Goal: Information Seeking & Learning: Learn about a topic

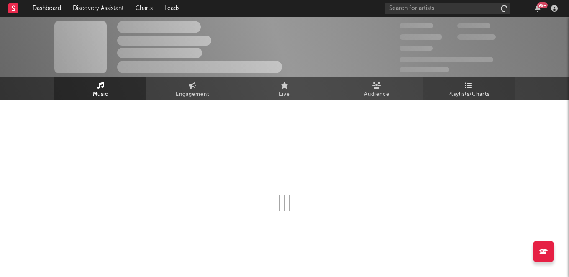
click at [479, 100] on link "Playlists/Charts" at bounding box center [468, 88] width 92 height 23
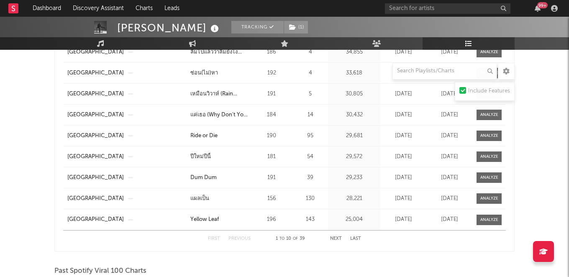
scroll to position [751, 0]
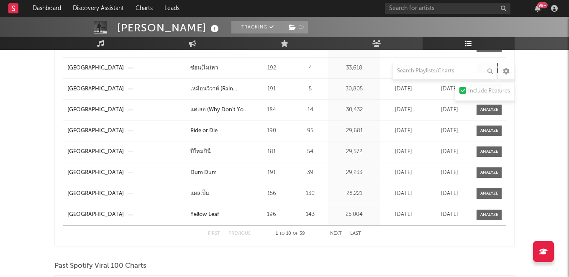
click at [330, 231] on button "Next" at bounding box center [336, 233] width 12 height 5
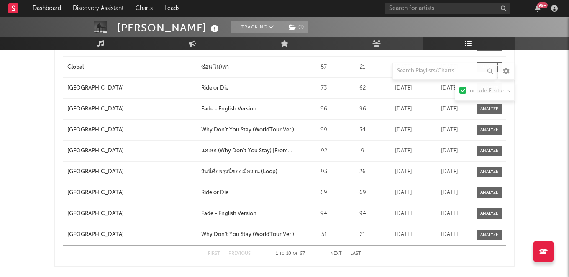
scroll to position [1020, 0]
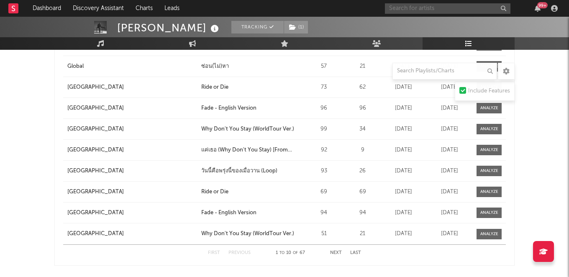
click at [403, 7] on input "text" at bounding box center [447, 8] width 125 height 10
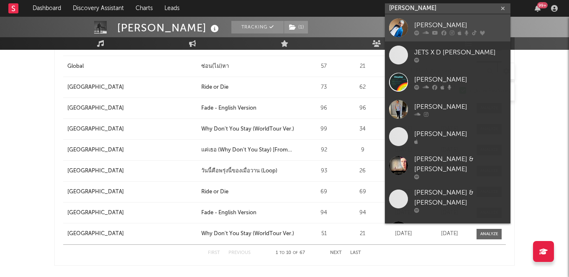
type input "D [PERSON_NAME]"
click at [416, 21] on div "D [PERSON_NAME]" at bounding box center [460, 25] width 92 height 10
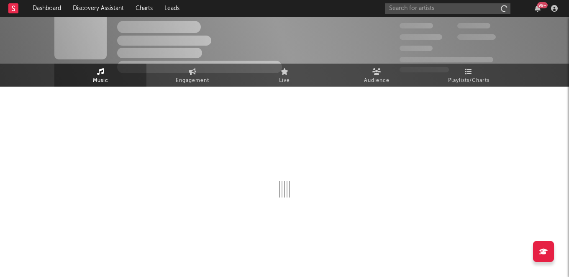
scroll to position [14, 0]
click at [467, 73] on icon at bounding box center [468, 71] width 7 height 7
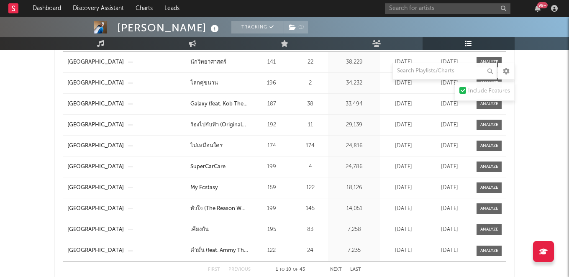
scroll to position [778, 0]
click at [337, 267] on button "Next" at bounding box center [336, 269] width 12 height 5
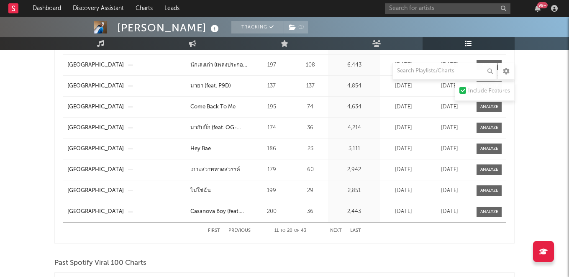
scroll to position [820, 0]
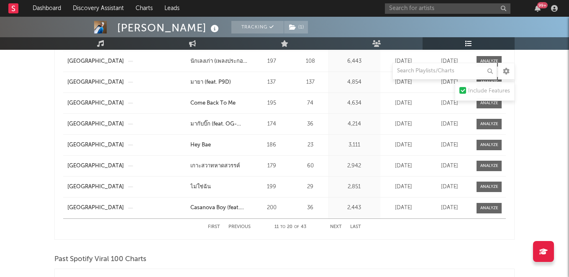
click at [333, 226] on button "Next" at bounding box center [336, 227] width 12 height 5
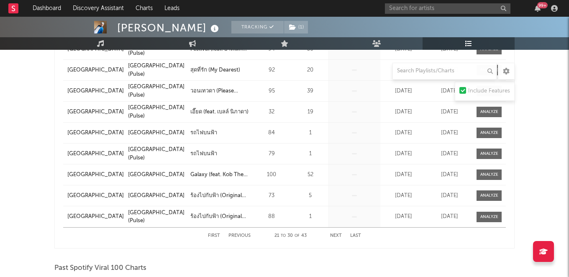
scroll to position [827, 0]
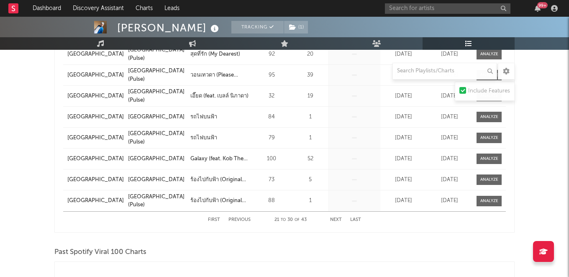
click at [244, 219] on button "Previous" at bounding box center [239, 219] width 22 height 5
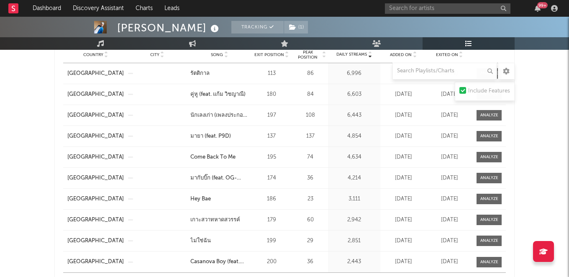
scroll to position [774, 0]
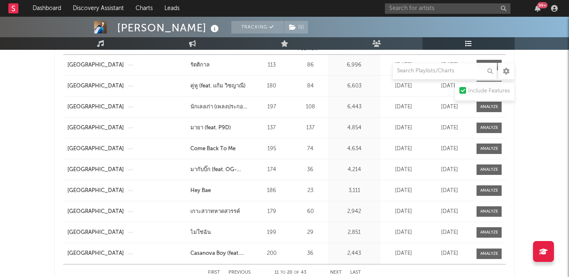
click at [211, 274] on button "First" at bounding box center [214, 272] width 12 height 5
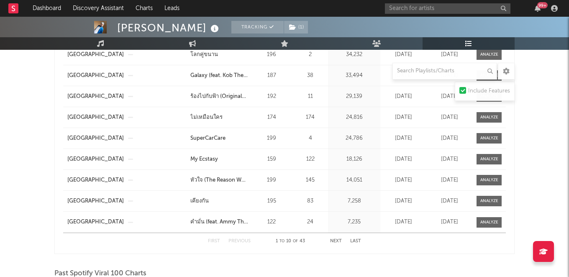
scroll to position [809, 0]
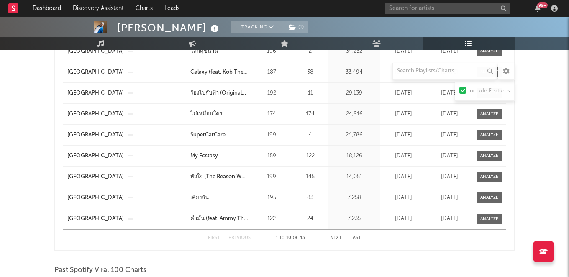
click at [334, 235] on button "Next" at bounding box center [336, 237] width 12 height 5
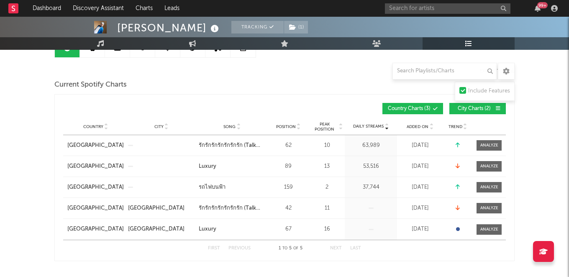
scroll to position [108, 0]
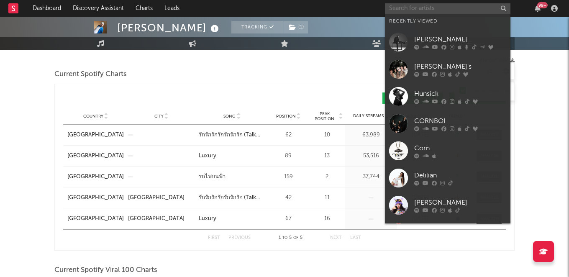
click at [434, 8] on input "text" at bounding box center [447, 8] width 125 height 10
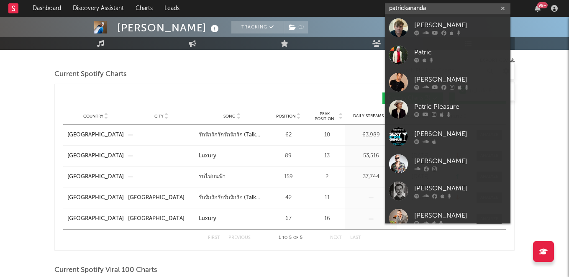
click at [434, 8] on input "patrickananda" at bounding box center [447, 8] width 125 height 10
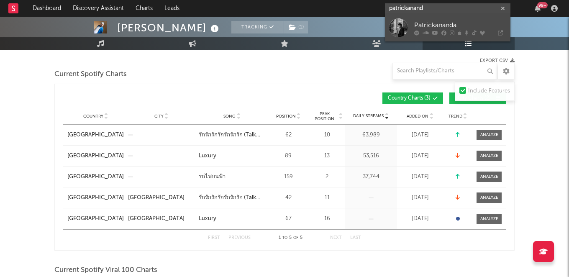
type input "patrickanand"
click at [432, 22] on div "Patrickananda" at bounding box center [460, 25] width 92 height 10
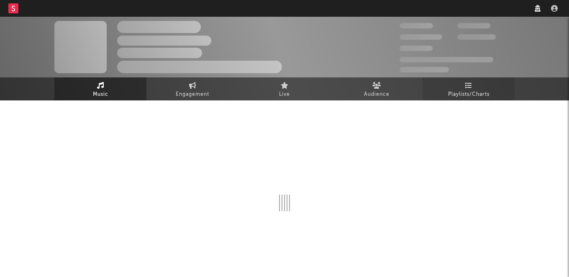
click at [465, 85] on icon at bounding box center [468, 85] width 7 height 7
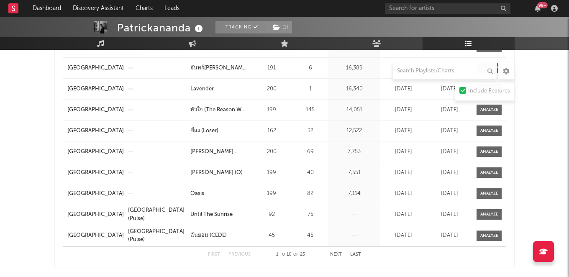
scroll to position [614, 0]
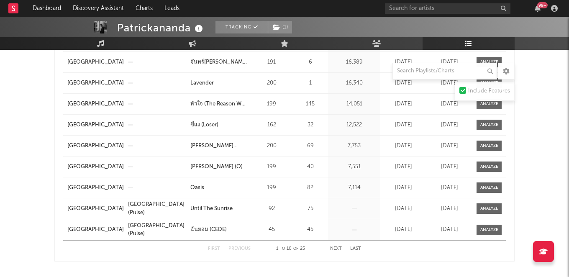
click at [337, 248] on button "Next" at bounding box center [336, 248] width 12 height 5
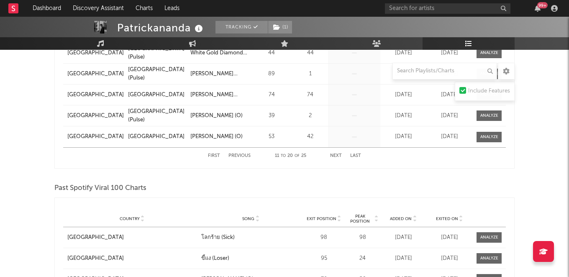
scroll to position [725, 0]
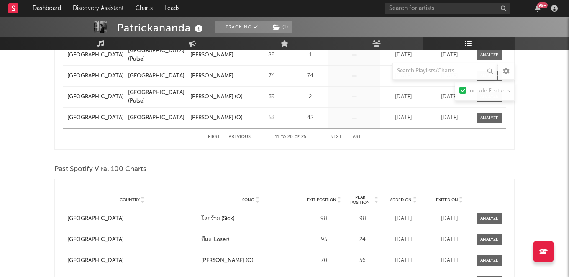
click at [217, 135] on button "First" at bounding box center [214, 137] width 12 height 5
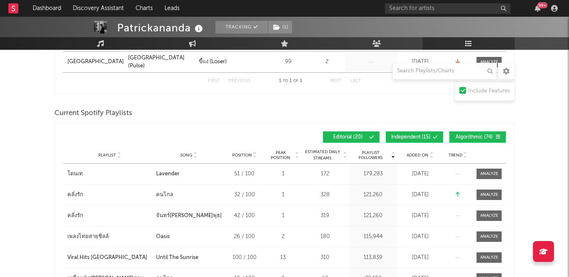
scroll to position [178, 0]
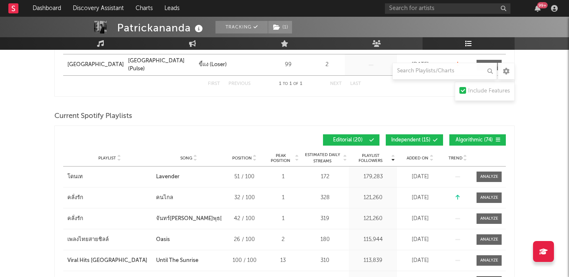
click at [102, 31] on img at bounding box center [100, 27] width 13 height 13
click at [102, 27] on img at bounding box center [100, 27] width 13 height 13
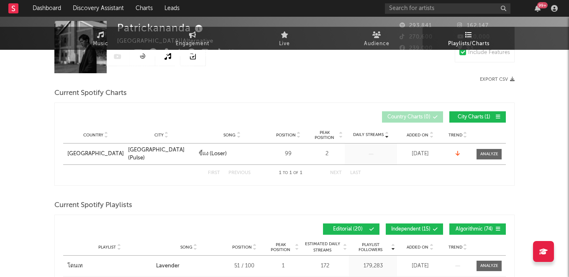
scroll to position [0, 0]
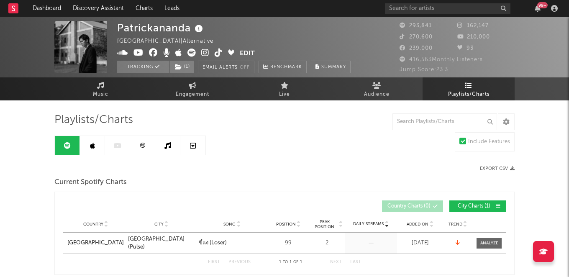
click at [87, 49] on img at bounding box center [80, 47] width 52 height 52
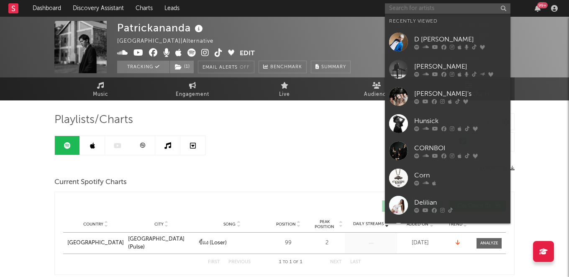
click at [413, 6] on input "text" at bounding box center [447, 8] width 125 height 10
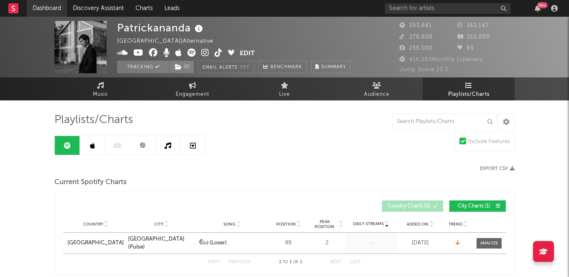
click at [54, 5] on link "Dashboard" at bounding box center [47, 8] width 40 height 17
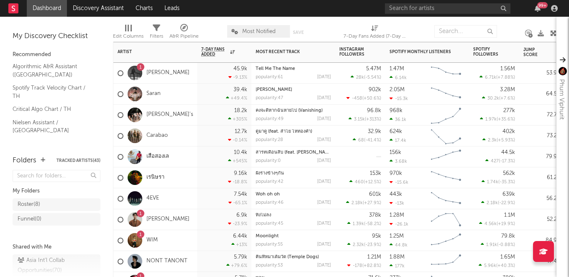
click at [140, 67] on div "1" at bounding box center [140, 67] width 3 height 0
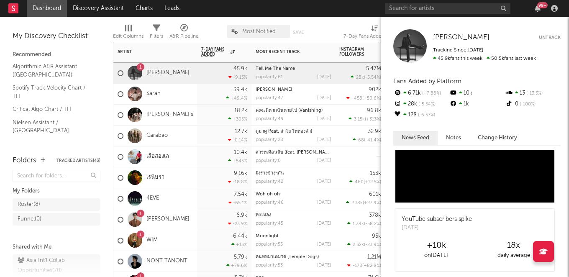
scroll to position [306, 0]
